Goal: Transaction & Acquisition: Purchase product/service

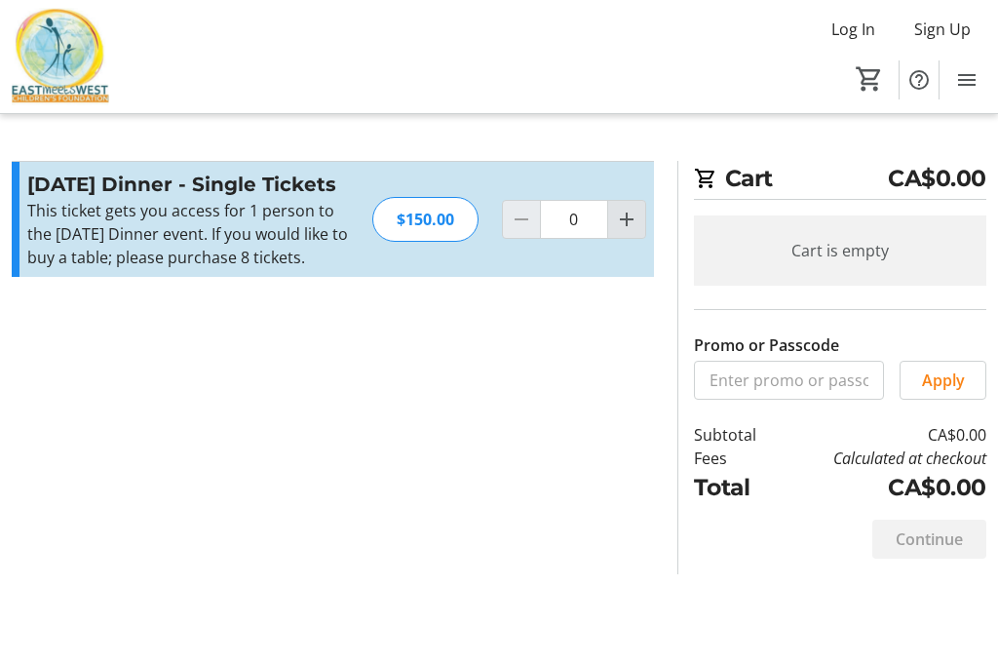
click at [639, 236] on span "Increment by one" at bounding box center [626, 219] width 37 height 37
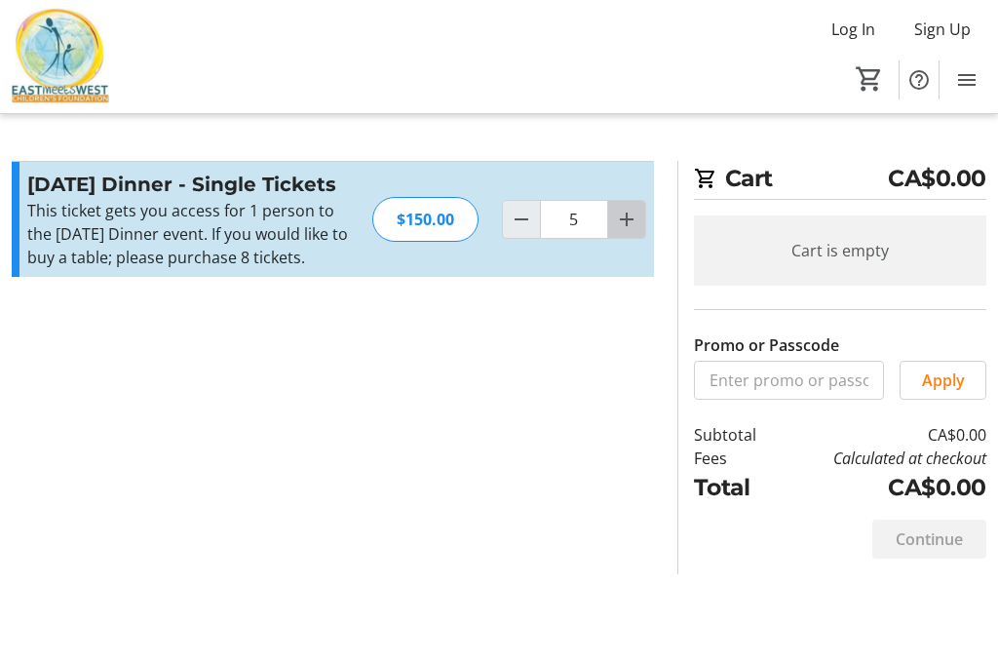
click at [639, 236] on span "Increment by one" at bounding box center [626, 219] width 37 height 37
type input "8"
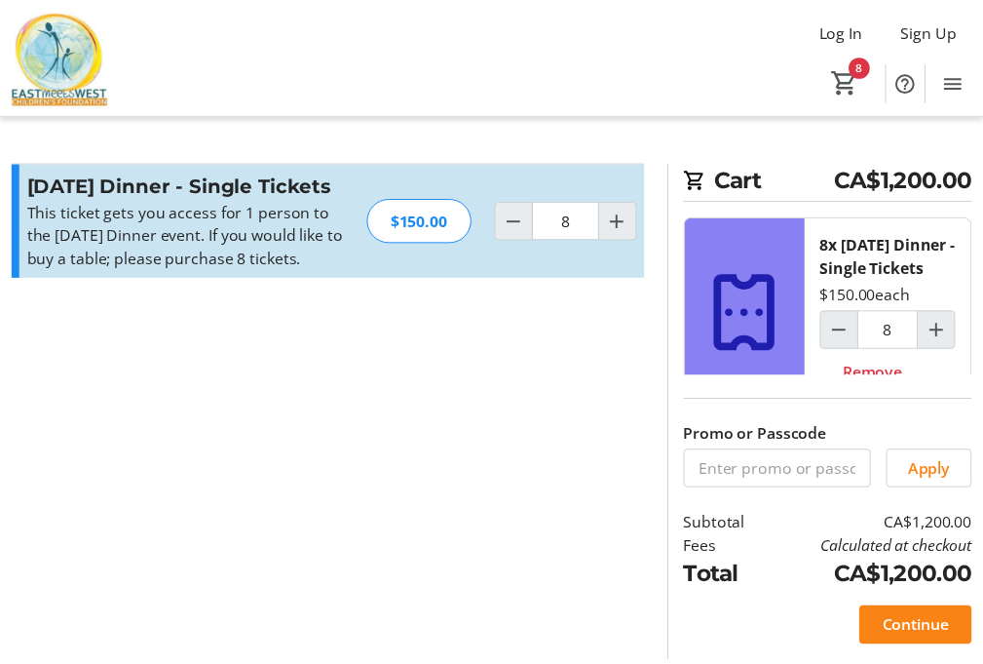
scroll to position [57, 0]
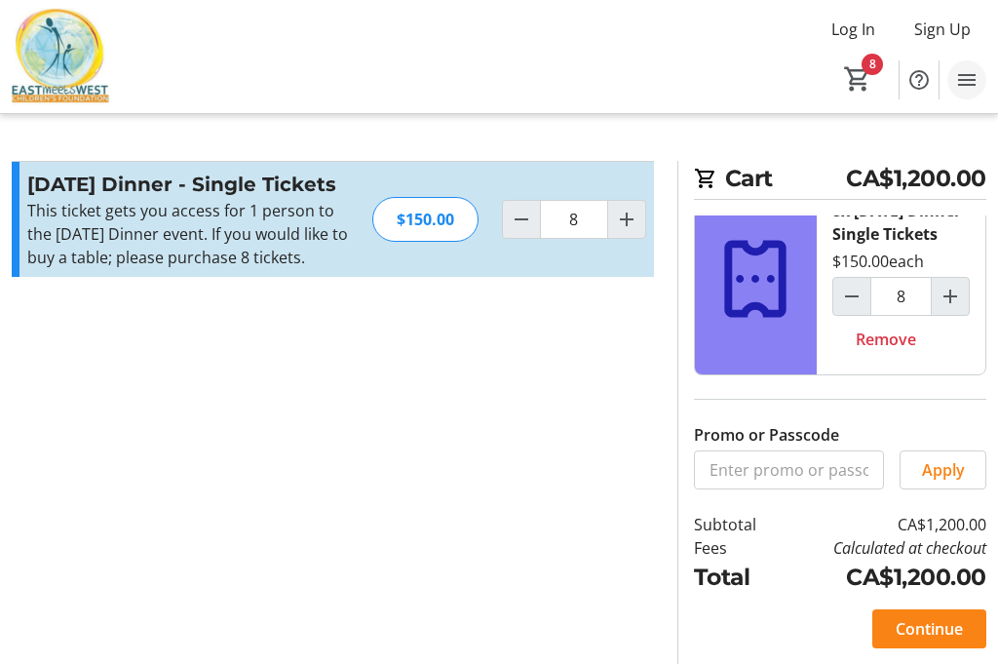
click at [974, 81] on mat-icon "Menu" at bounding box center [966, 79] width 23 height 23
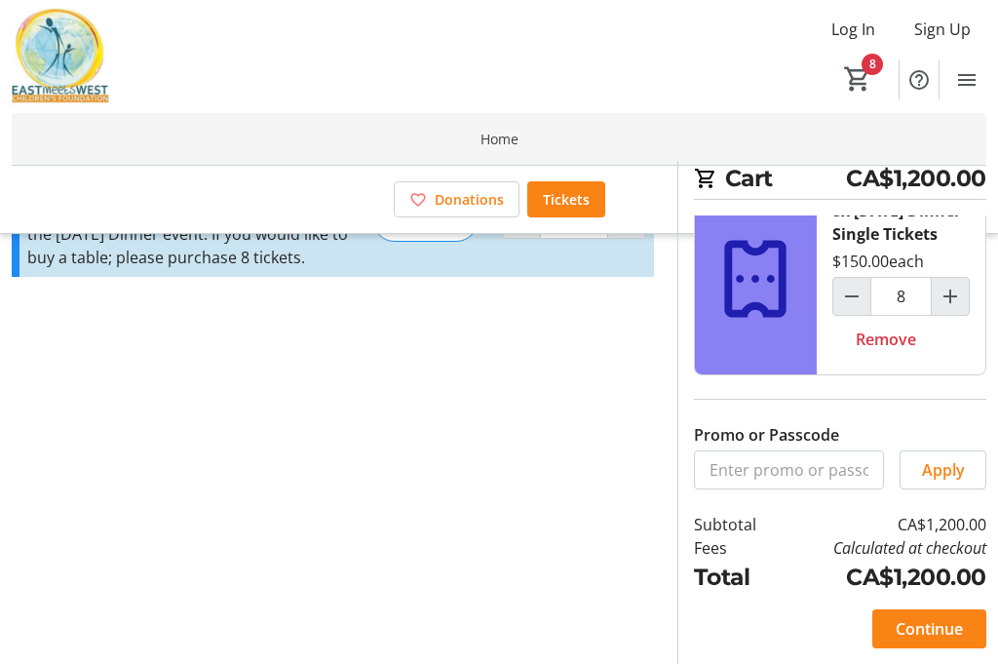
click at [497, 150] on span at bounding box center [499, 139] width 975 height 47
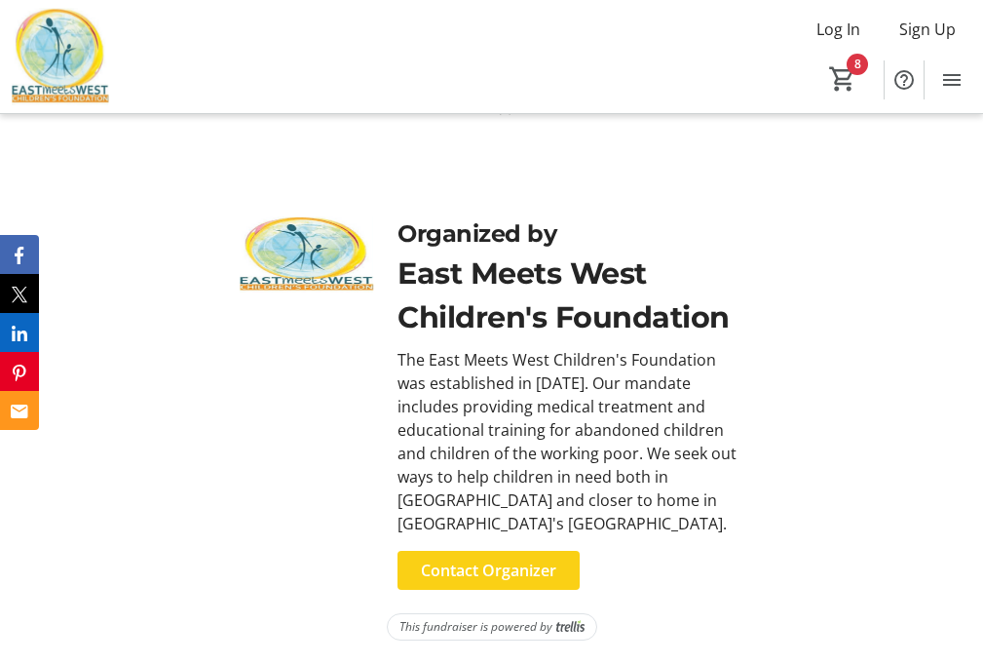
scroll to position [2766, 0]
